Goal: Task Accomplishment & Management: Manage account settings

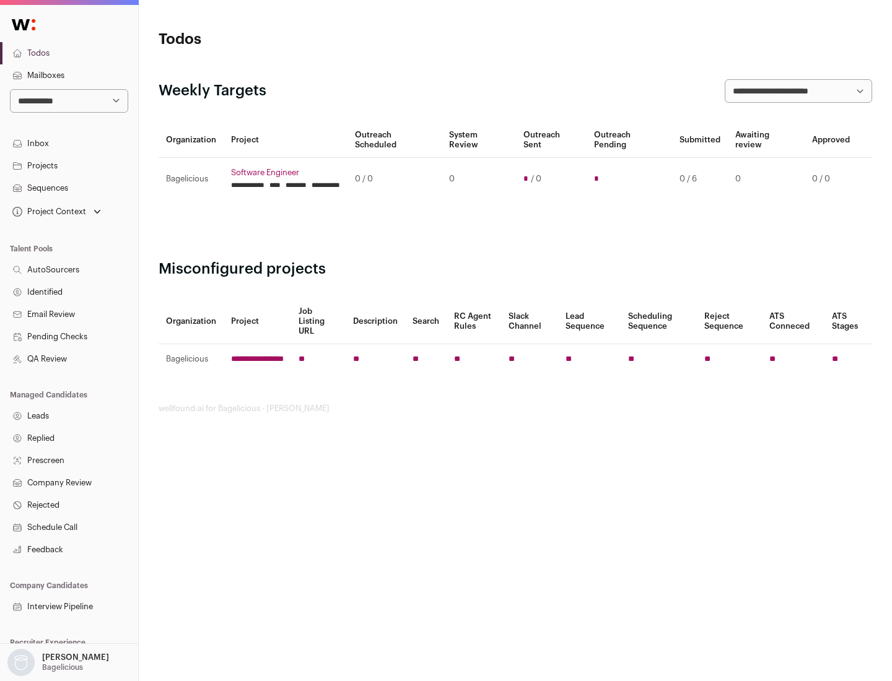
click at [69, 165] on link "Projects" at bounding box center [69, 166] width 138 height 22
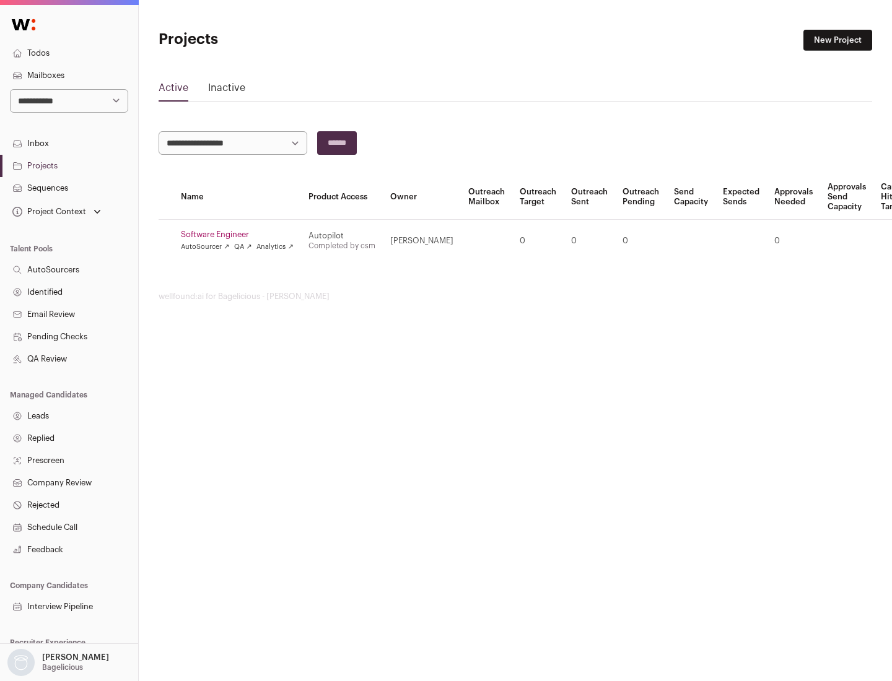
click at [241, 235] on link "Software Engineer" at bounding box center [237, 235] width 113 height 10
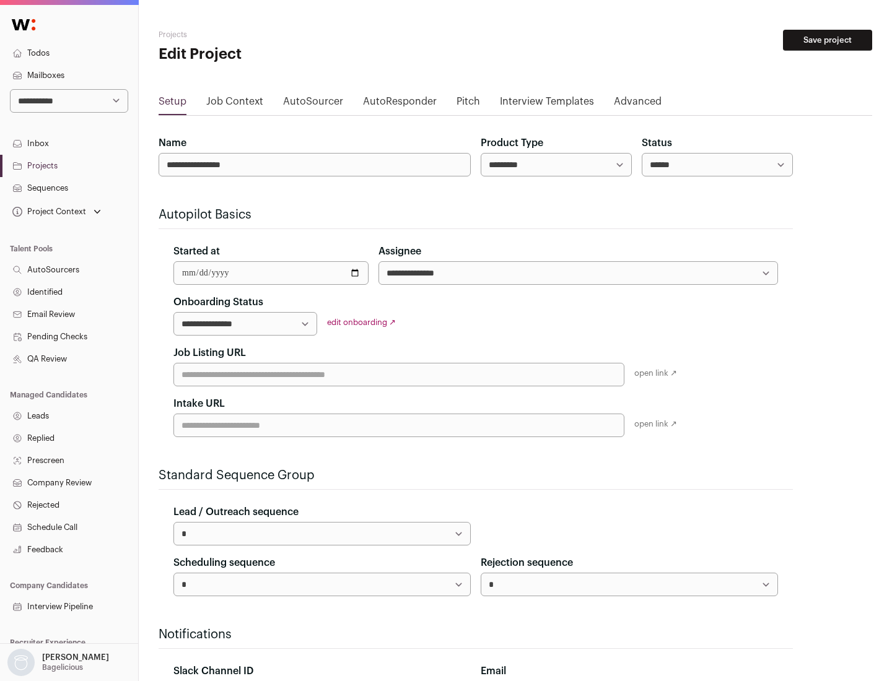
click at [827, 40] on button "Save project" at bounding box center [827, 40] width 89 height 21
